Goal: Find specific page/section: Locate item on page

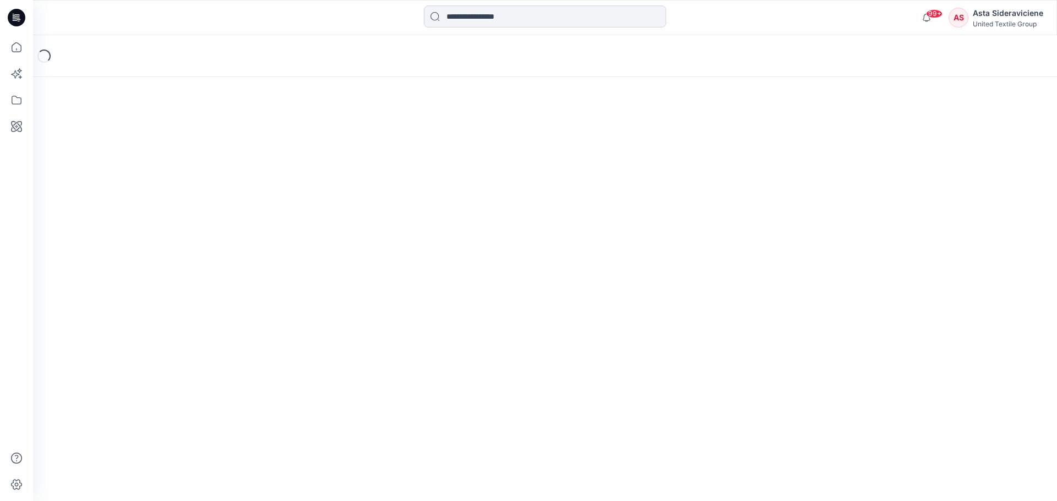
click at [478, 19] on input at bounding box center [545, 17] width 242 height 22
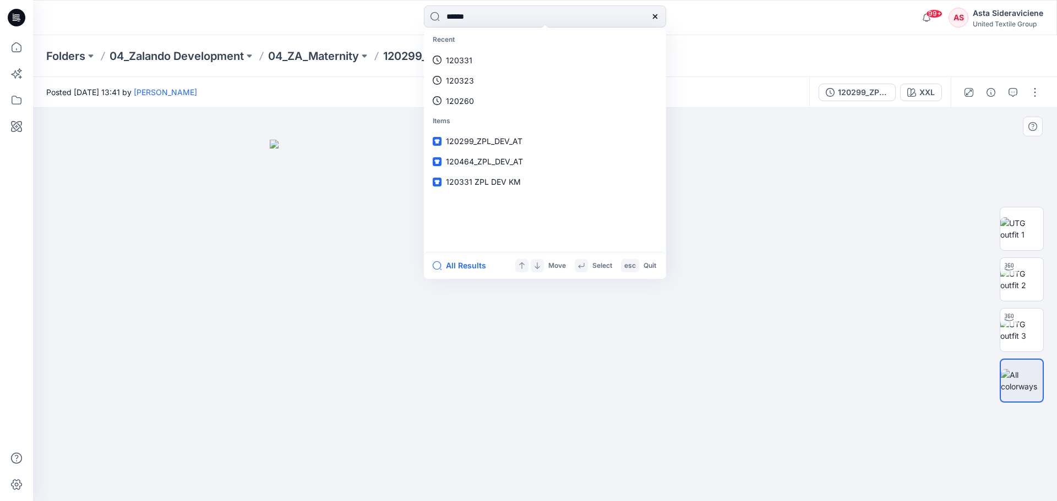
type input "******"
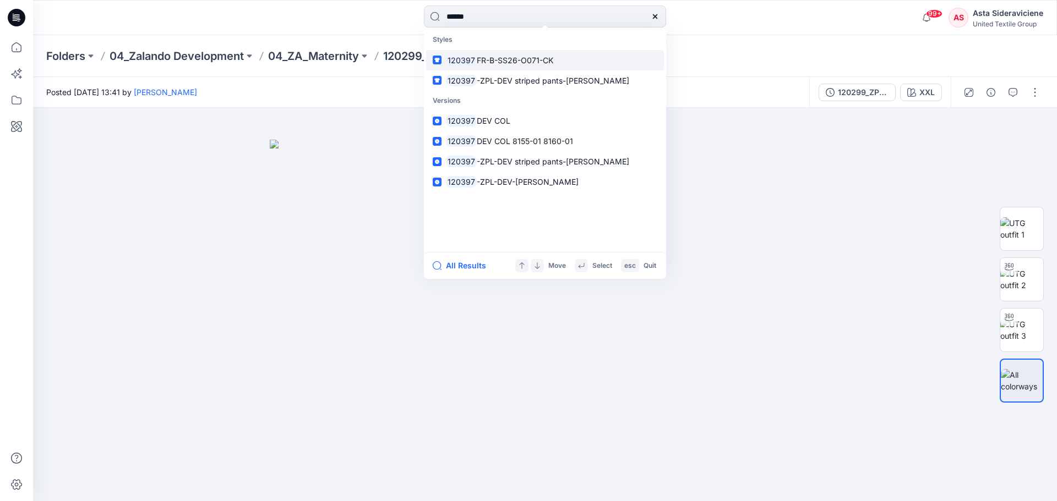
click at [499, 58] on span "FR-B-SS26-O071-CK" at bounding box center [515, 60] width 76 height 9
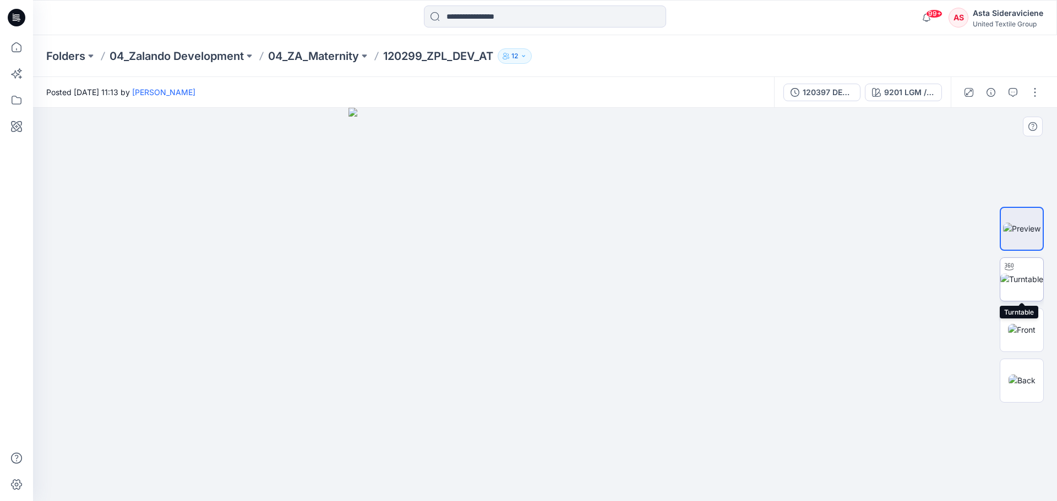
click at [1021, 283] on img at bounding box center [1021, 279] width 43 height 12
drag, startPoint x: 578, startPoint y: 392, endPoint x: 544, endPoint y: 201, distance: 193.9
click at [544, 201] on img at bounding box center [544, 80] width 905 height 842
